Goal: Information Seeking & Learning: Learn about a topic

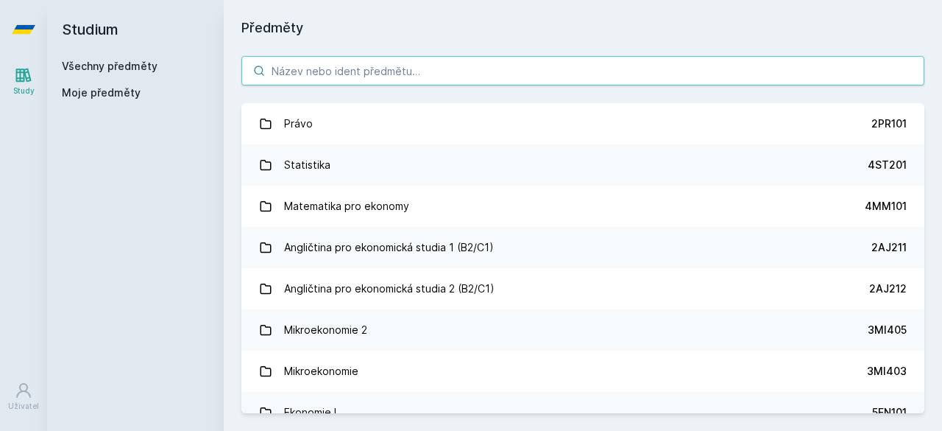
click at [461, 73] on input "search" at bounding box center [582, 70] width 683 height 29
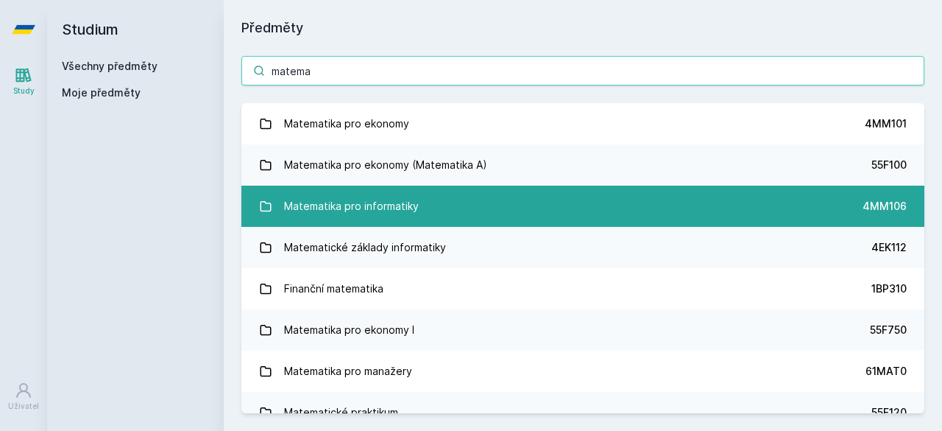
type input "matema"
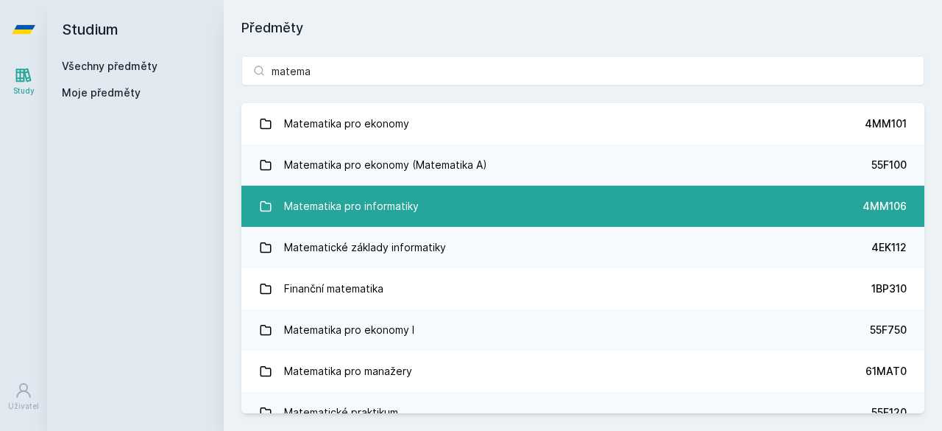
click at [449, 207] on link "Matematika pro informatiky 4MM106" at bounding box center [582, 206] width 683 height 41
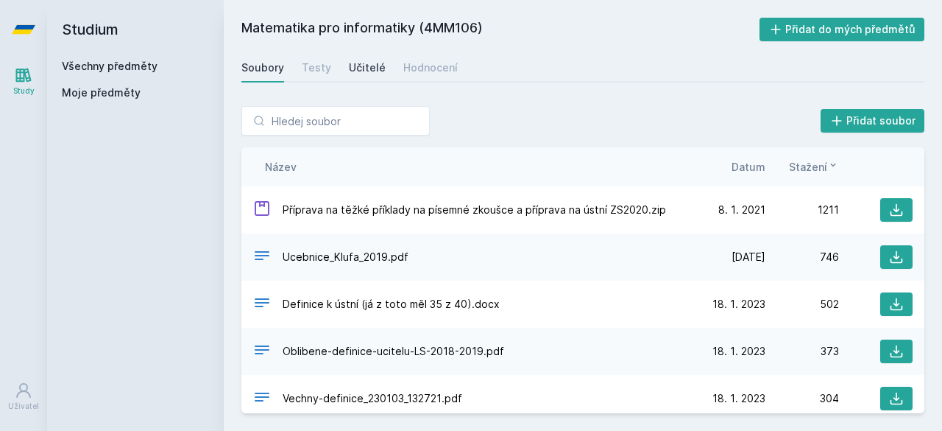
click at [360, 66] on div "Učitelé" at bounding box center [367, 67] width 37 height 15
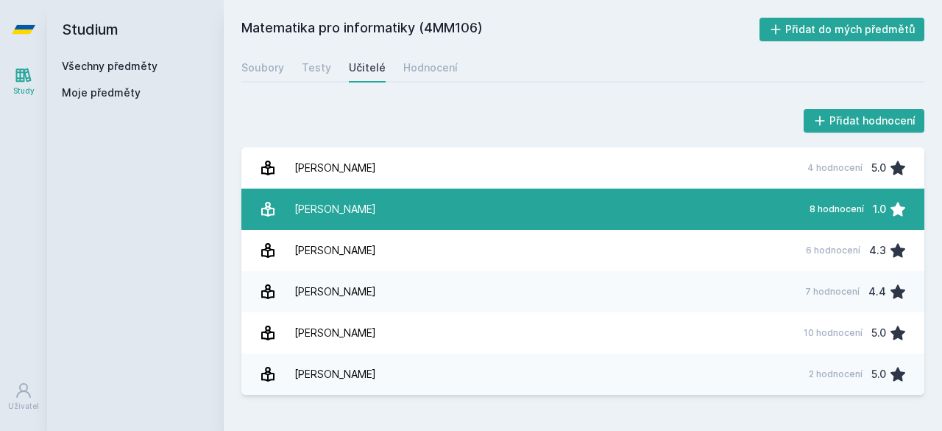
click at [453, 222] on link "[PERSON_NAME] 8 hodnocení 1.0" at bounding box center [582, 208] width 683 height 41
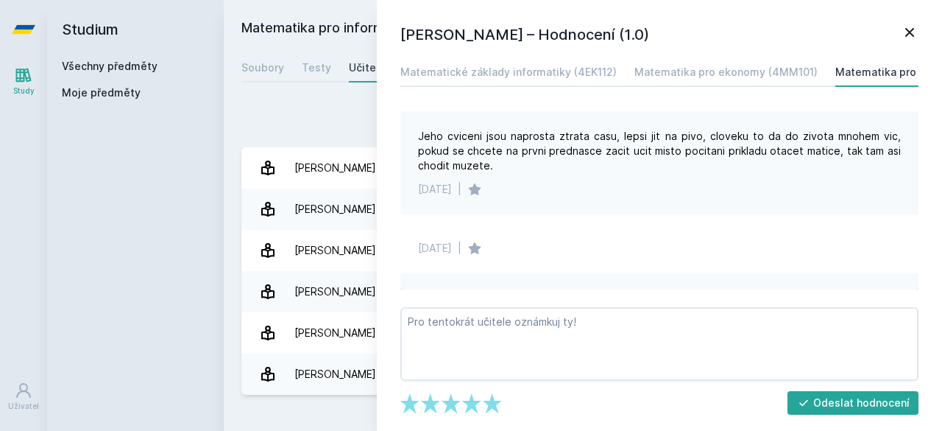
scroll to position [548, 0]
